Goal: Find specific page/section: Find specific page/section

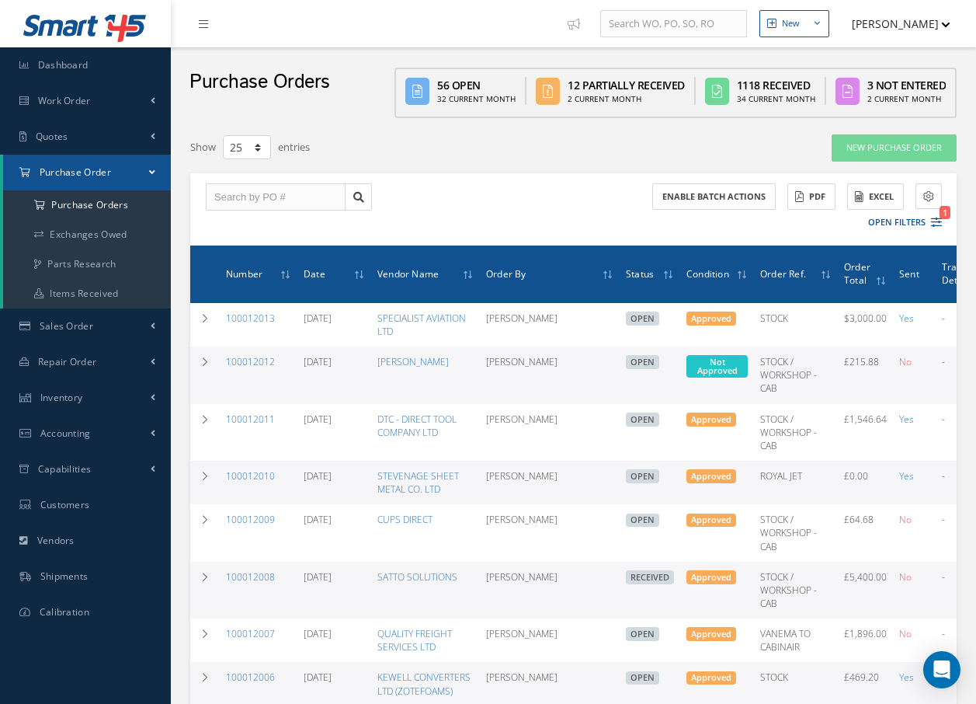
select select "25"
click at [83, 112] on link "Work Order" at bounding box center [85, 101] width 171 height 36
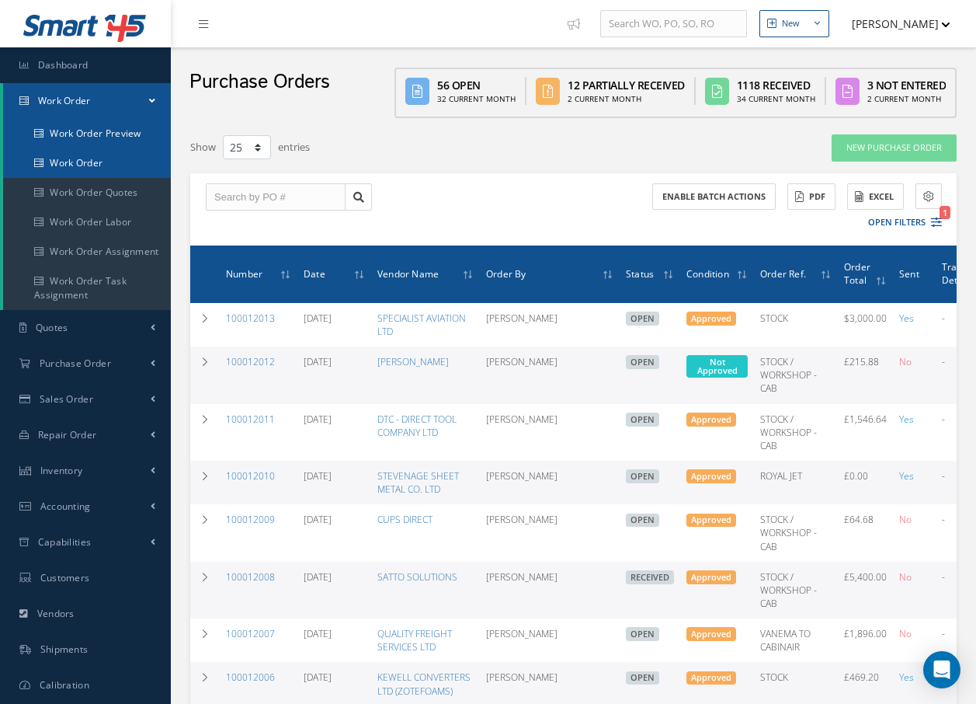
drag, startPoint x: 84, startPoint y: 136, endPoint x: 83, endPoint y: 165, distance: 28.7
click at [83, 165] on ul "Work Order Preview Work Order Work Order Quotes Work Order Labor Work Order Ass…" at bounding box center [87, 214] width 168 height 191
click at [83, 165] on link "Work Order" at bounding box center [87, 163] width 168 height 30
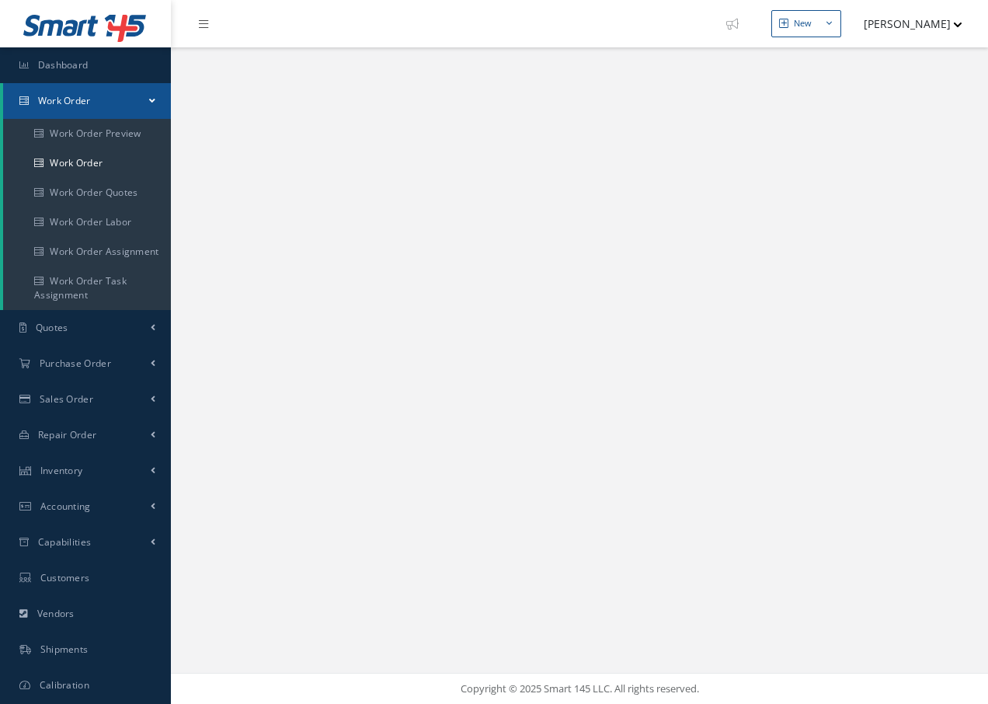
select select "25"
